Goal: Task Accomplishment & Management: Use online tool/utility

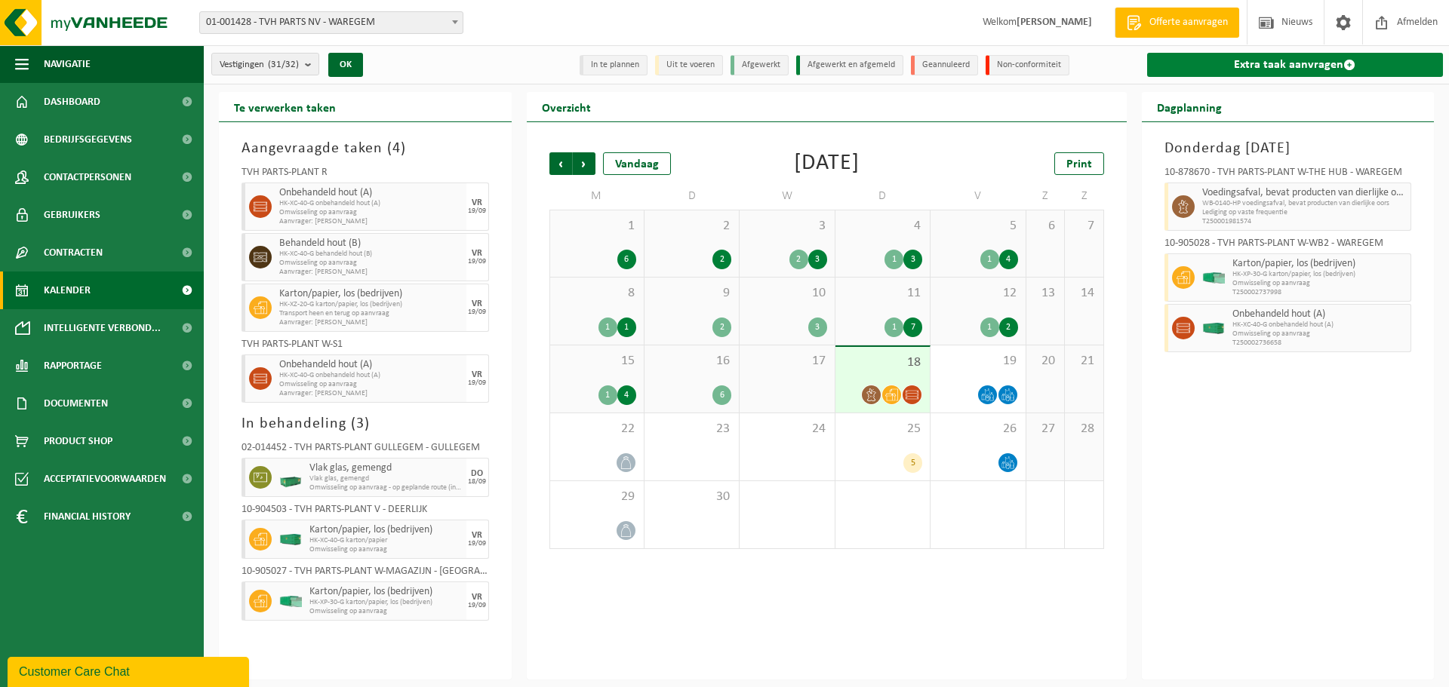
click at [1334, 69] on link "Extra taak aanvragen" at bounding box center [1295, 65] width 297 height 24
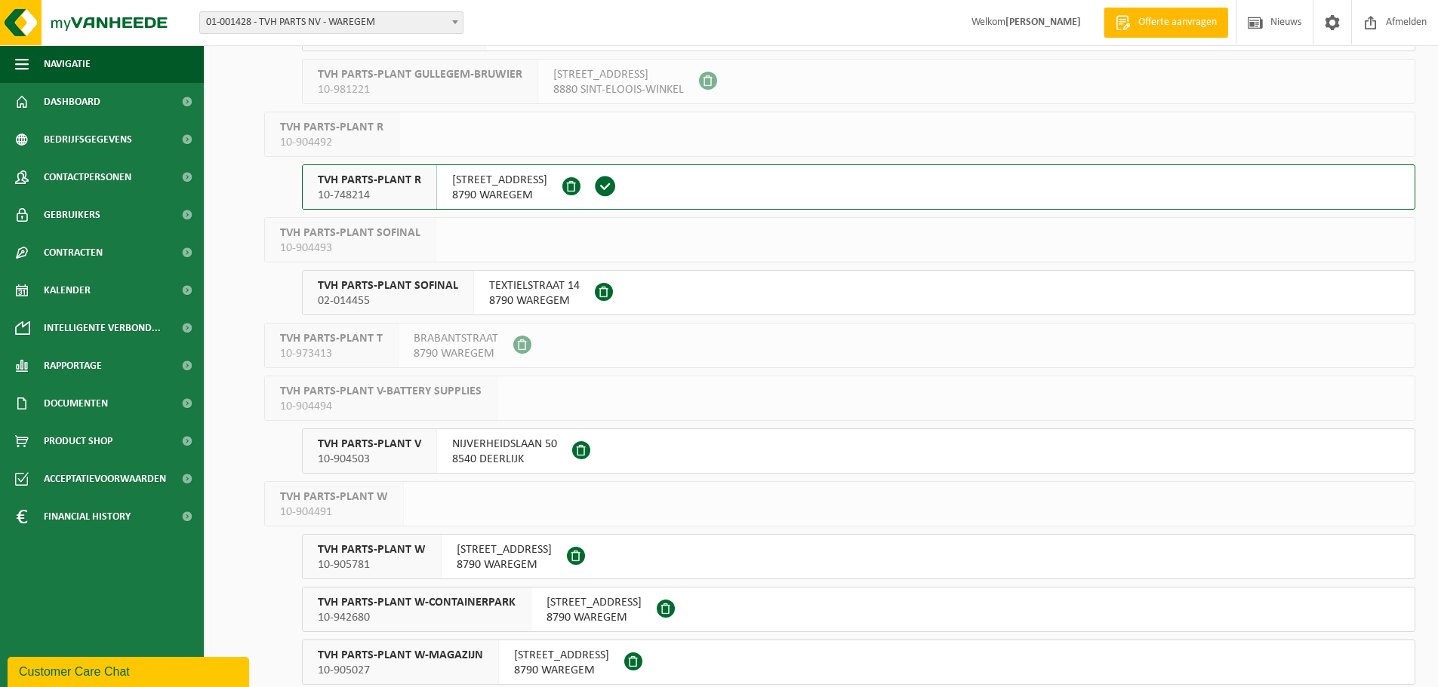
scroll to position [830, 0]
click at [416, 461] on span "10-904503" at bounding box center [369, 457] width 103 height 15
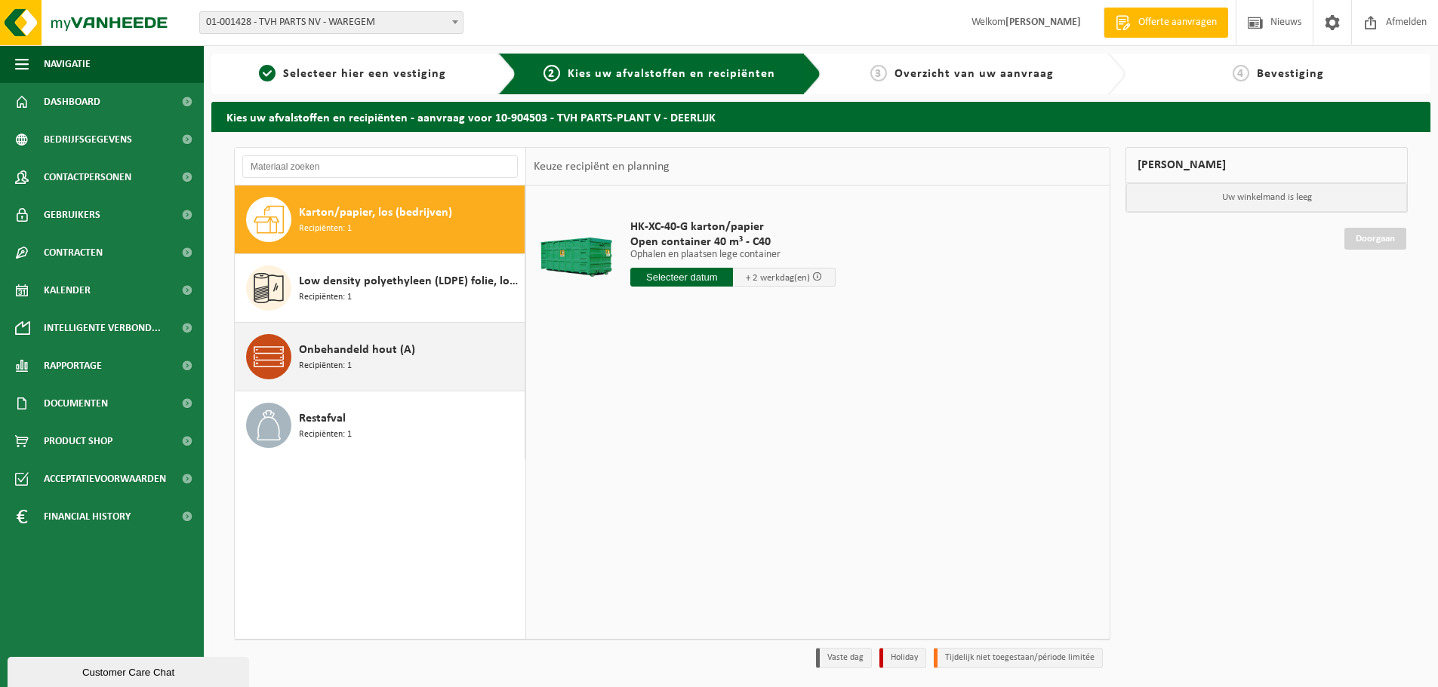
click at [361, 366] on div "Onbehandeld hout (A) Recipiënten: 1" at bounding box center [410, 356] width 222 height 45
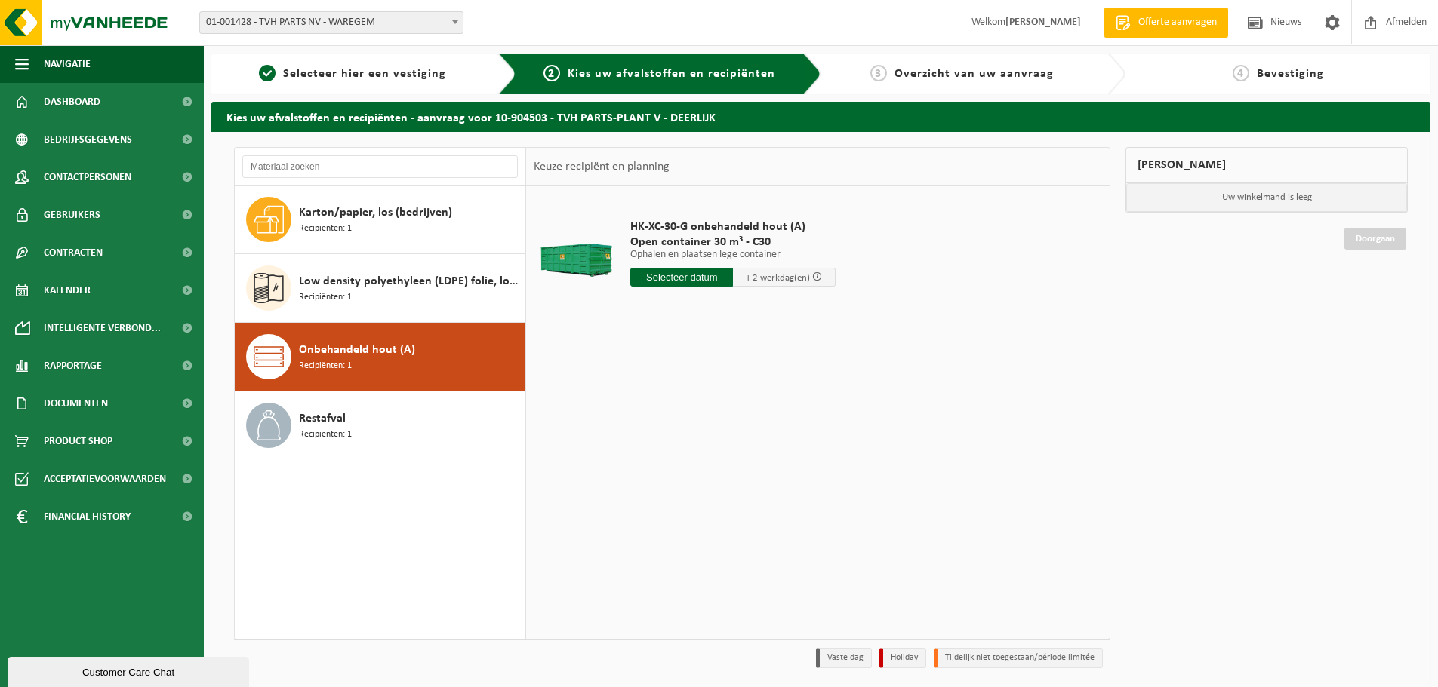
click at [675, 284] on input "text" at bounding box center [681, 277] width 103 height 19
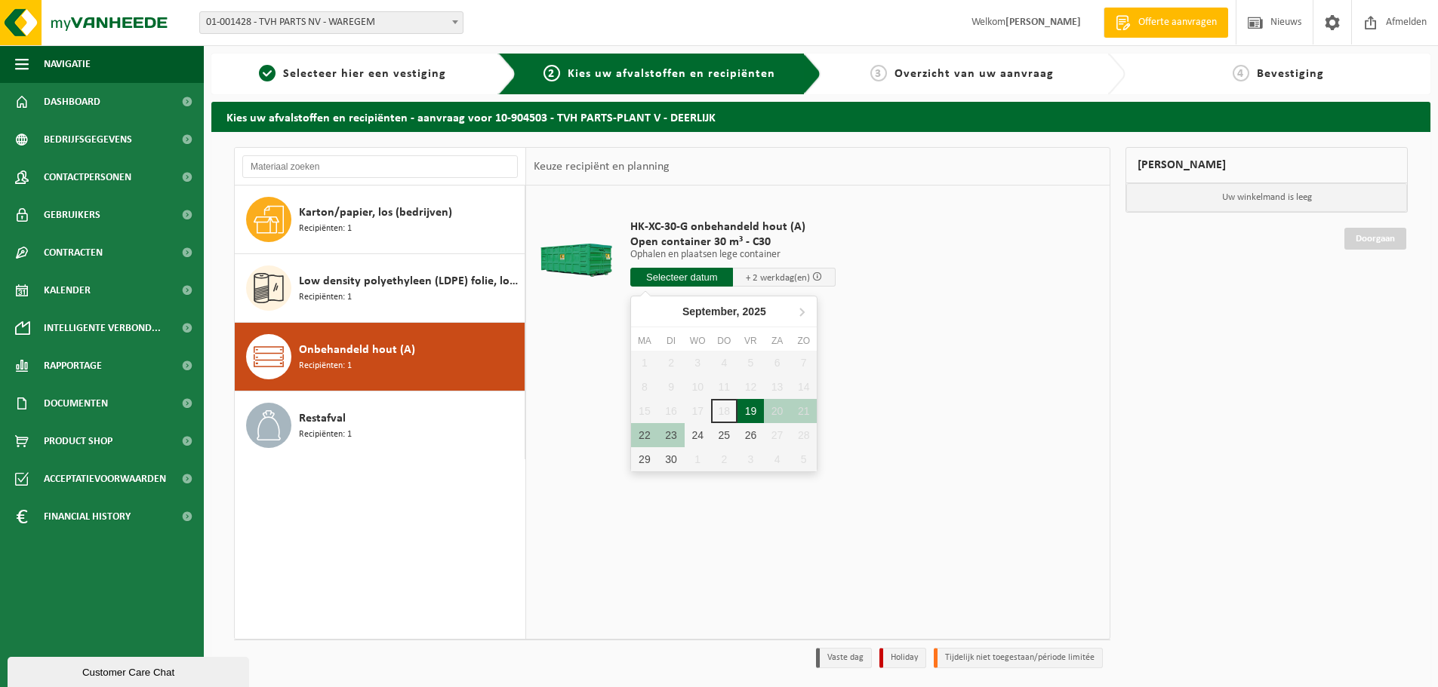
click at [746, 413] on div "19" at bounding box center [750, 411] width 26 height 24
type input "Van 2025-09-19"
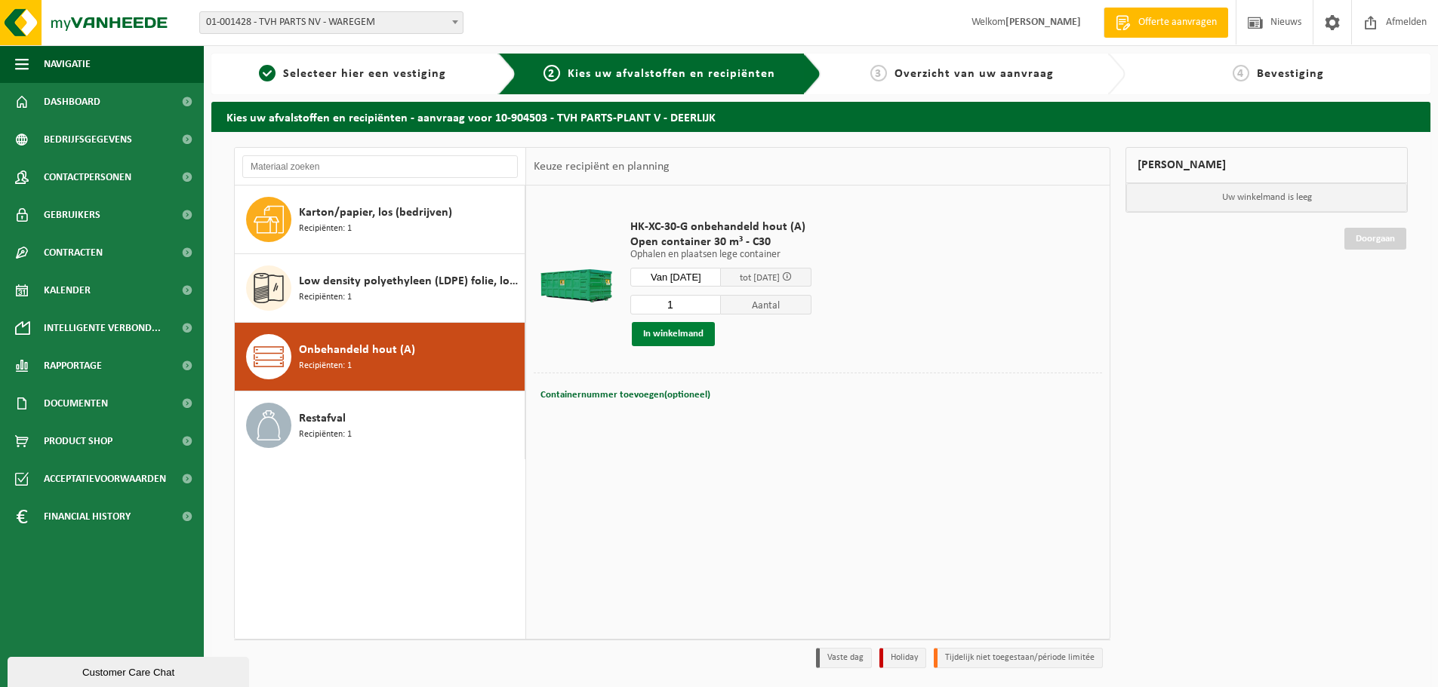
click at [699, 334] on button "In winkelmand" at bounding box center [673, 334] width 83 height 24
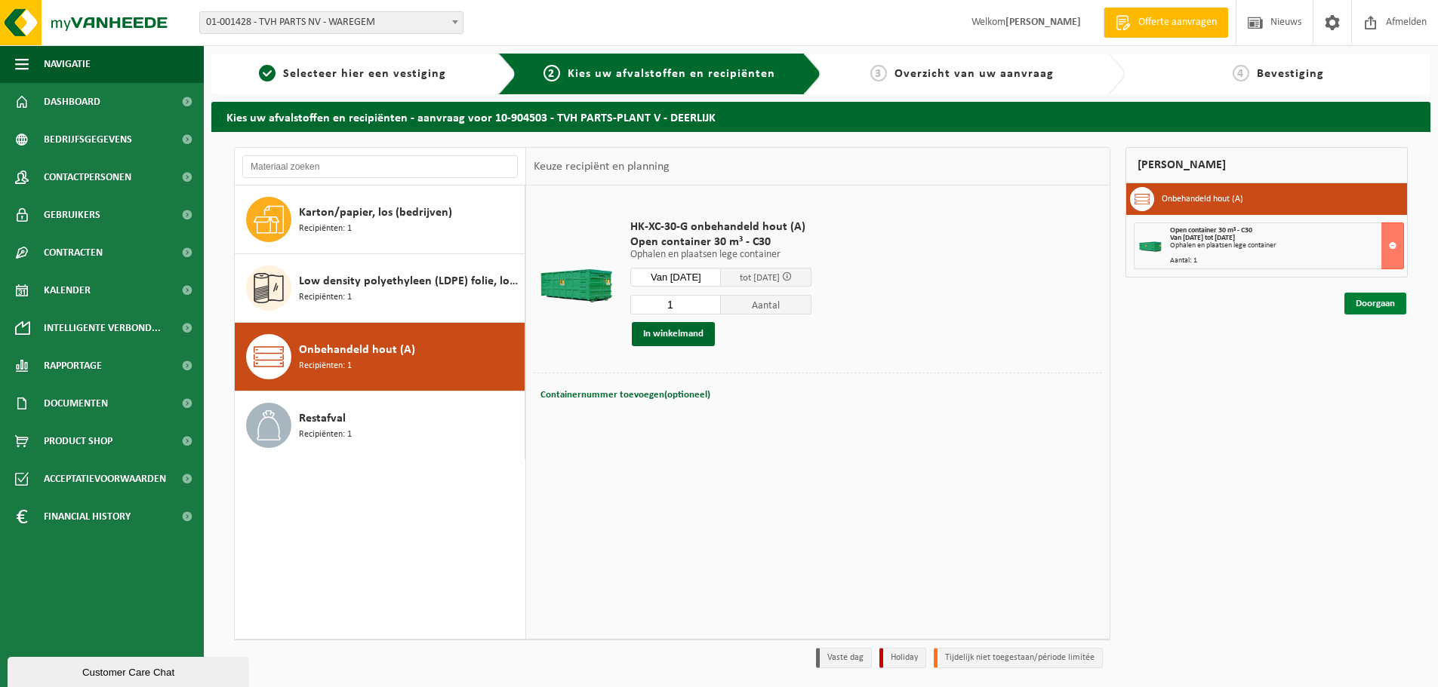
click at [1395, 301] on link "Doorgaan" at bounding box center [1375, 304] width 62 height 22
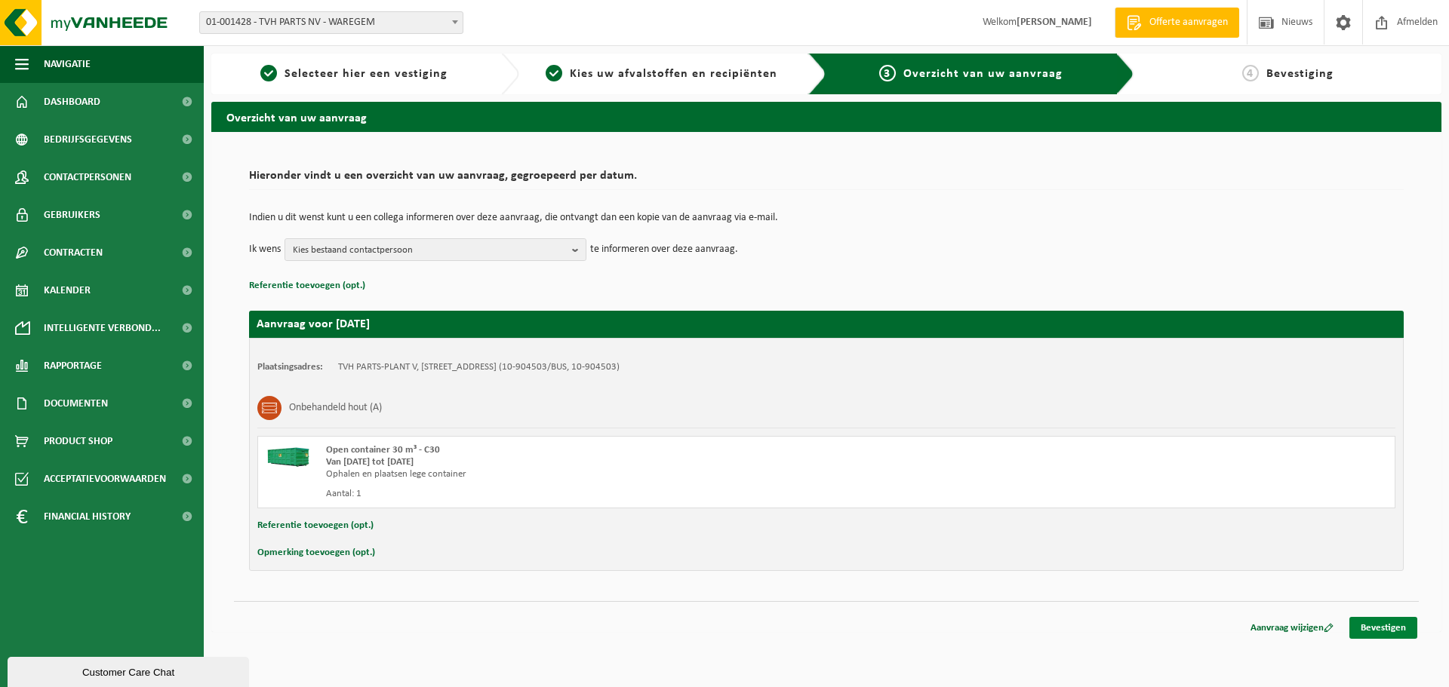
click at [1407, 627] on link "Bevestigen" at bounding box center [1383, 628] width 68 height 22
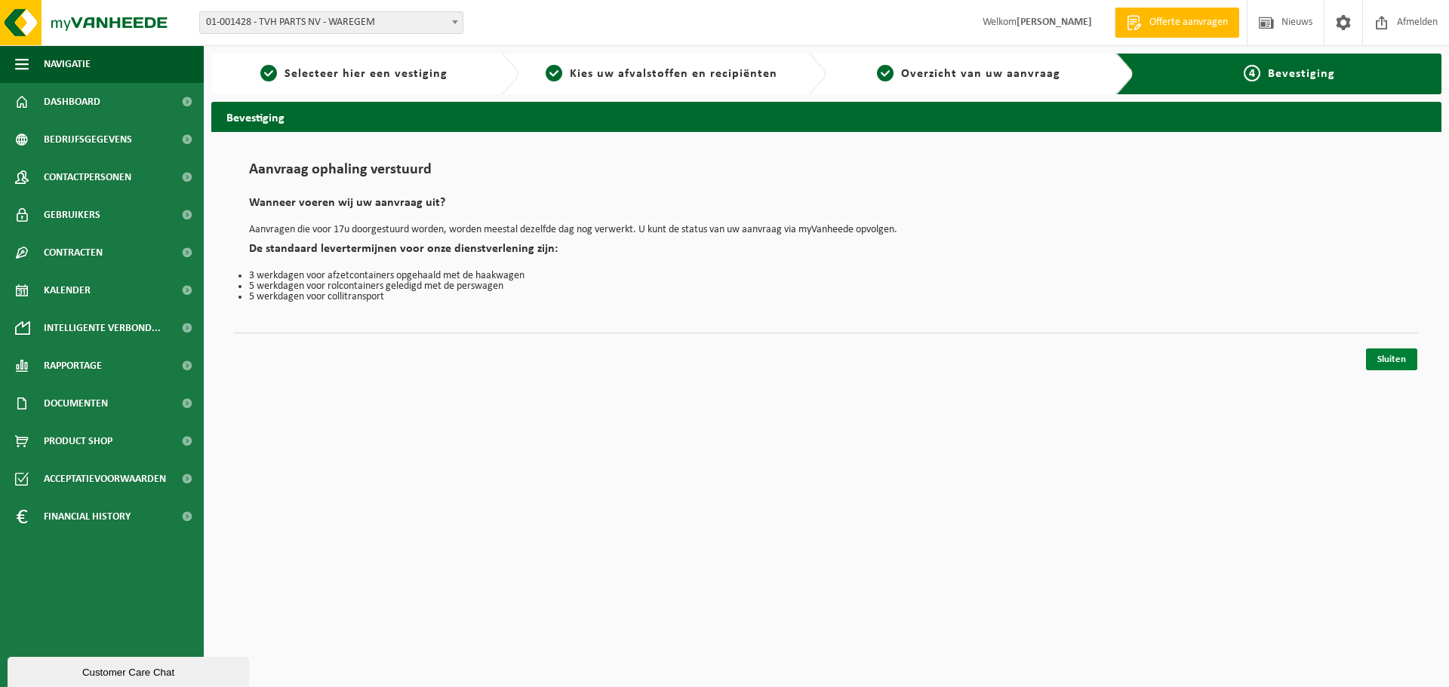
click at [1388, 358] on link "Sluiten" at bounding box center [1391, 360] width 51 height 22
